Goal: Check status: Check status

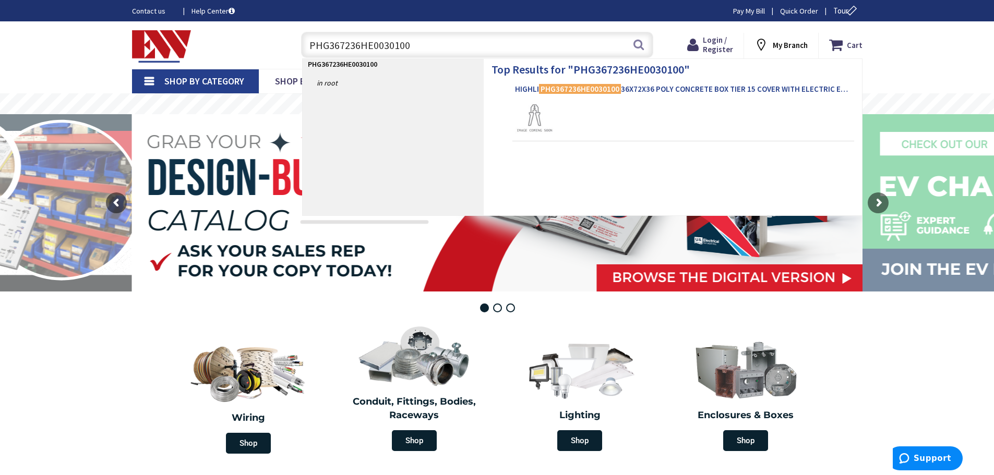
type input "PHG367236HE0030100"
click at [641, 87] on span "HIGHLI PHG367236HE0030100 36X72X36 POLY CONCRETE BOX TIER 15 COVER WITH ELECTRI…" at bounding box center [683, 89] width 336 height 10
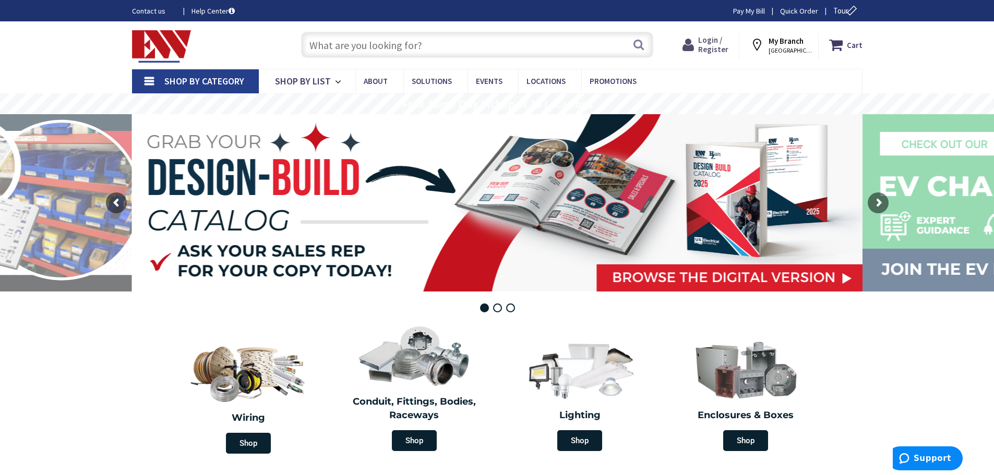
click at [714, 39] on span "Login / Register" at bounding box center [713, 44] width 30 height 19
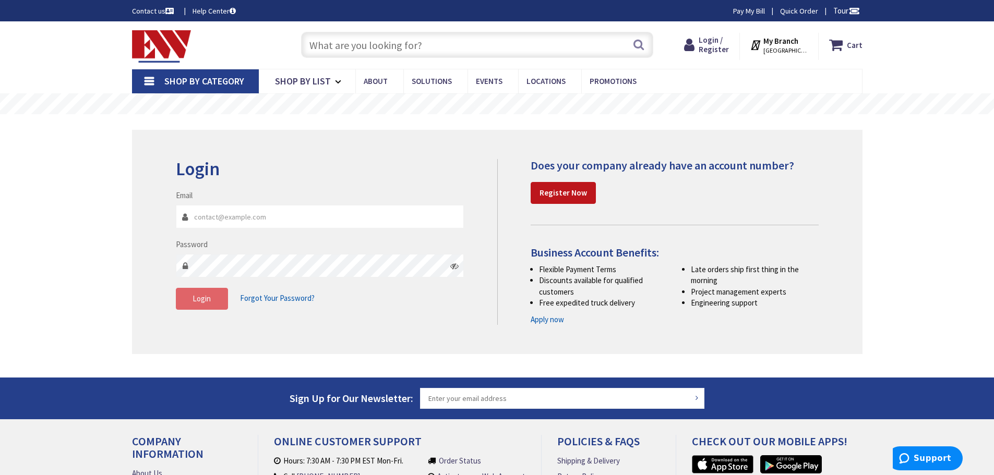
type input "samuel@electricalconnectioninc.com"
click at [198, 308] on button "Login" at bounding box center [202, 299] width 52 height 22
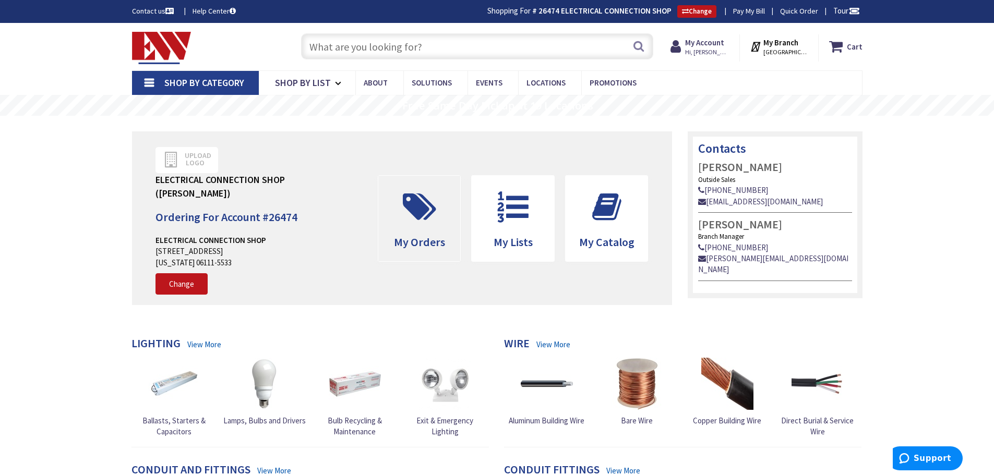
click at [441, 201] on icon at bounding box center [419, 206] width 44 height 31
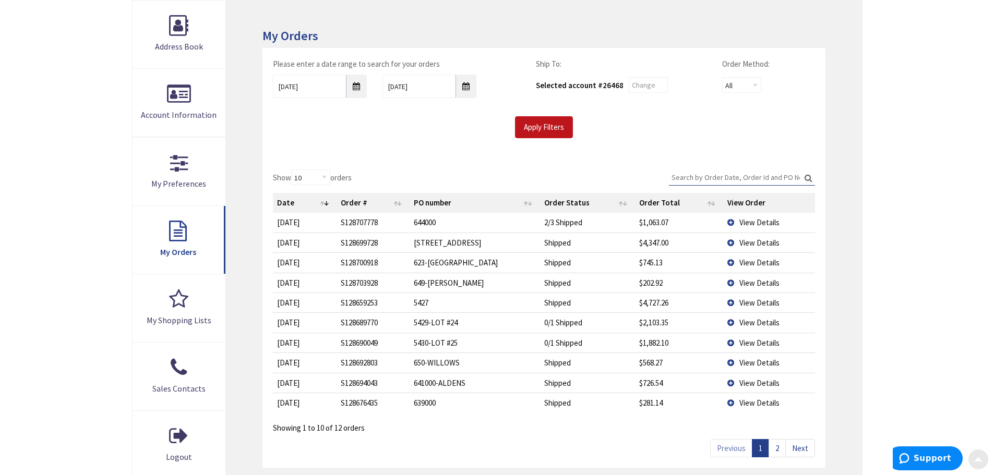
scroll to position [156, 0]
click at [731, 242] on td "View Details" at bounding box center [768, 242] width 91 height 20
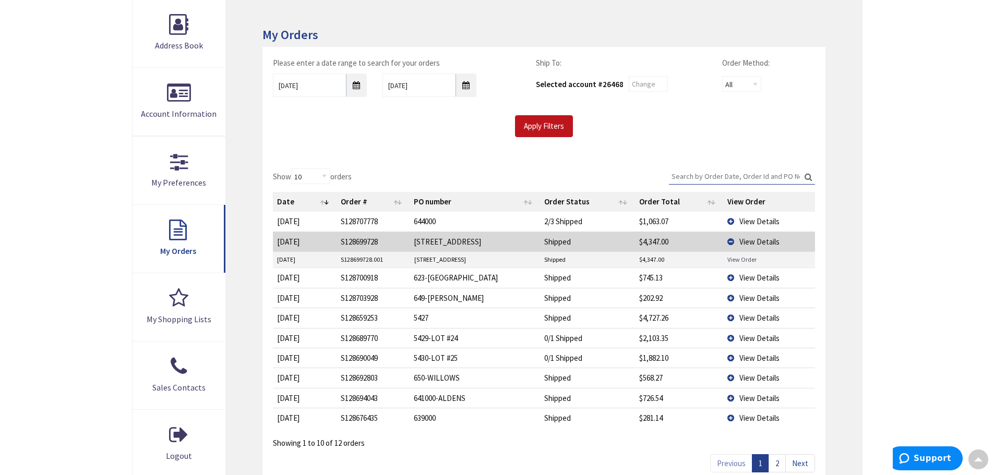
click at [740, 259] on link "View Order" at bounding box center [741, 259] width 29 height 9
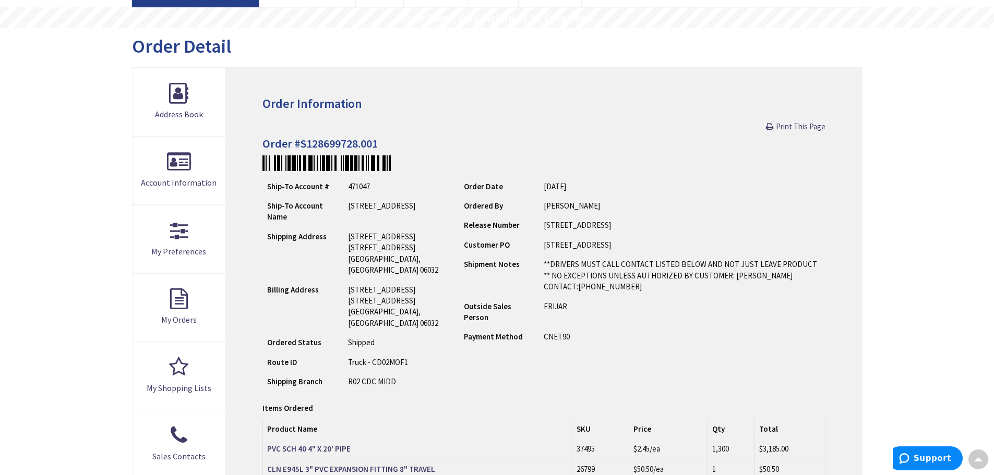
scroll to position [54, 0]
